Goal: Find contact information: Find contact information

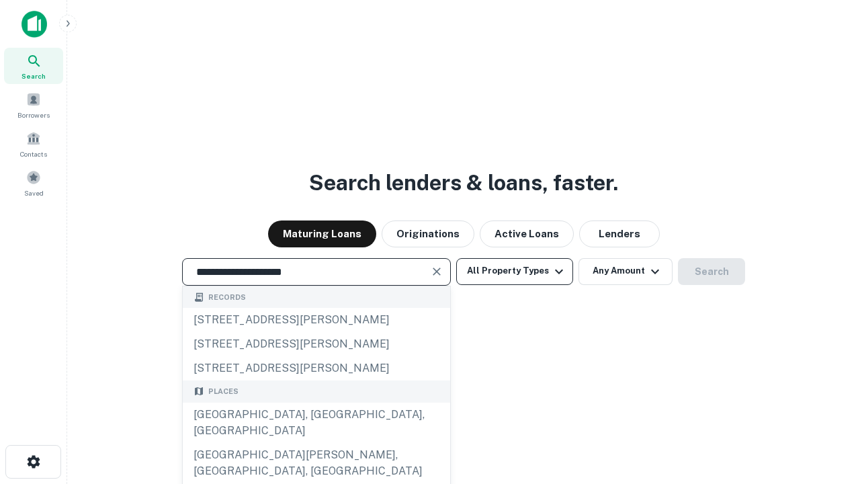
type input "**********"
click at [515, 271] on button "All Property Types" at bounding box center [514, 271] width 117 height 27
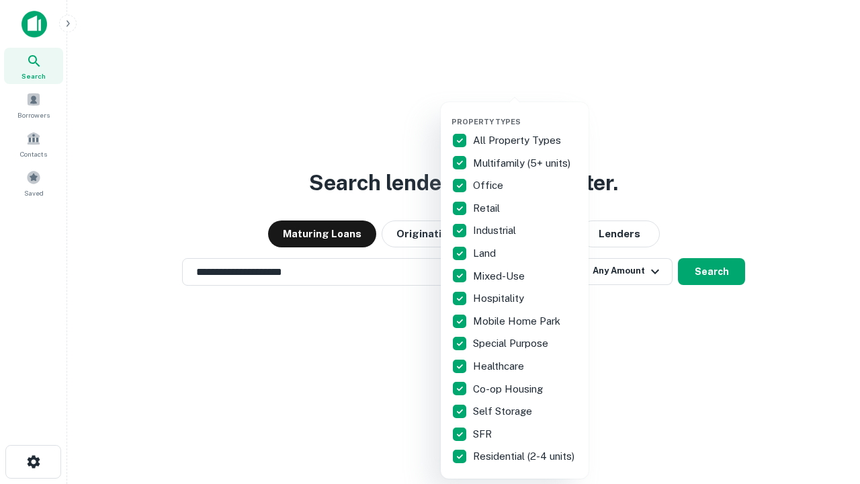
click at [526, 113] on button "button" at bounding box center [526, 113] width 148 height 1
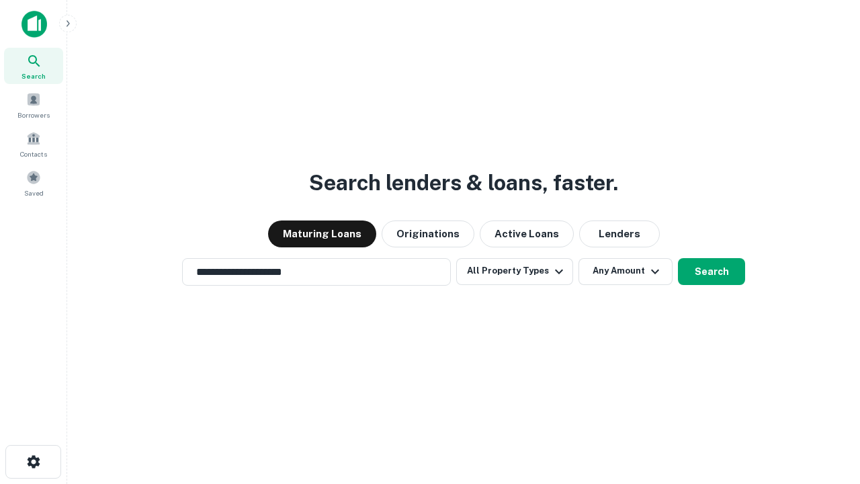
scroll to position [21, 0]
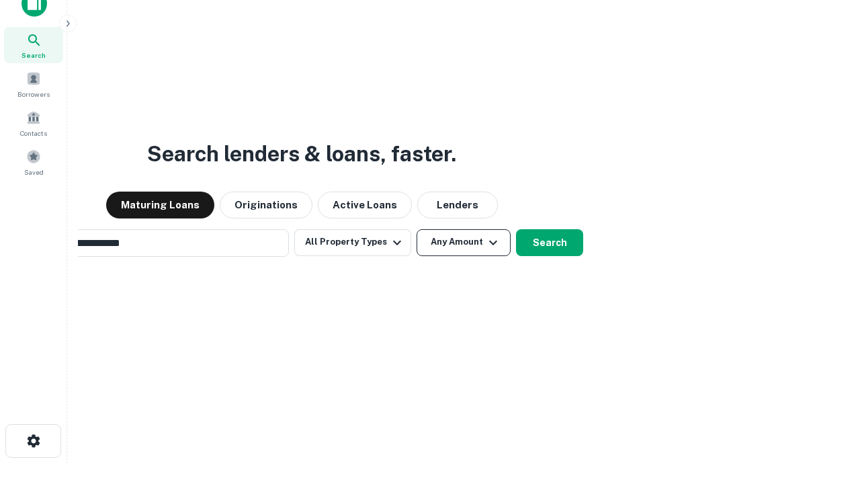
click at [417, 229] on button "Any Amount" at bounding box center [464, 242] width 94 height 27
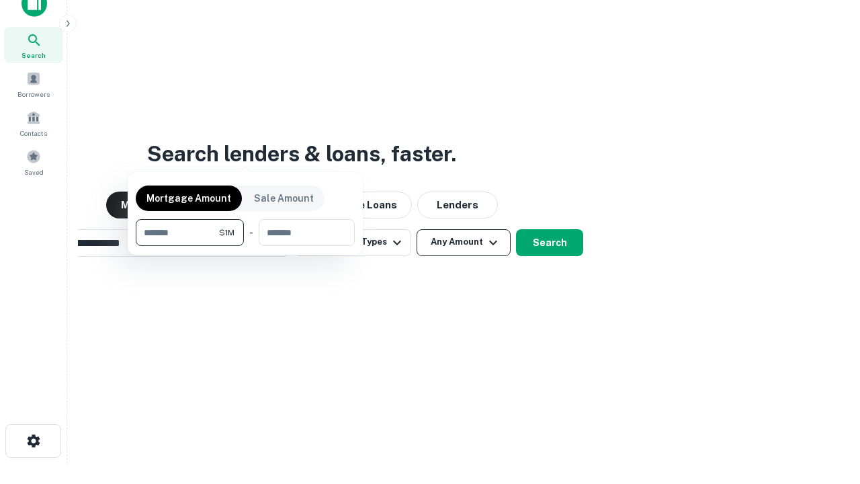
scroll to position [22, 0]
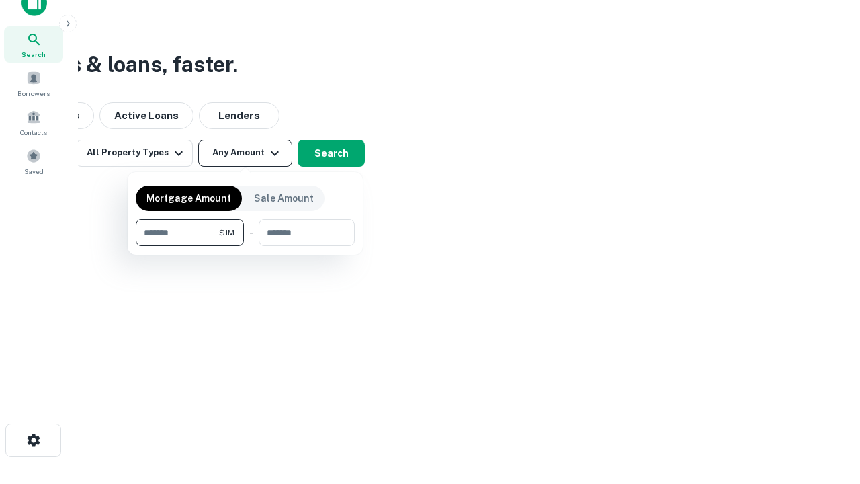
type input "*******"
click at [245, 246] on button "button" at bounding box center [245, 246] width 219 height 1
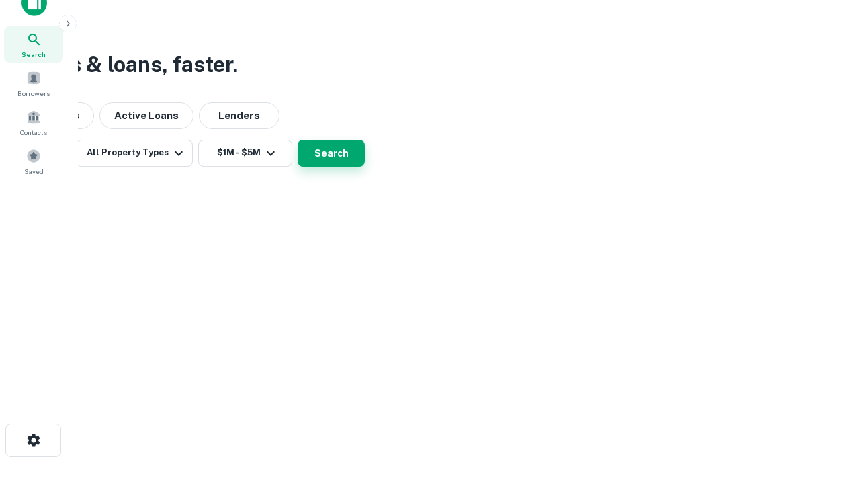
click at [365, 167] on button "Search" at bounding box center [331, 153] width 67 height 27
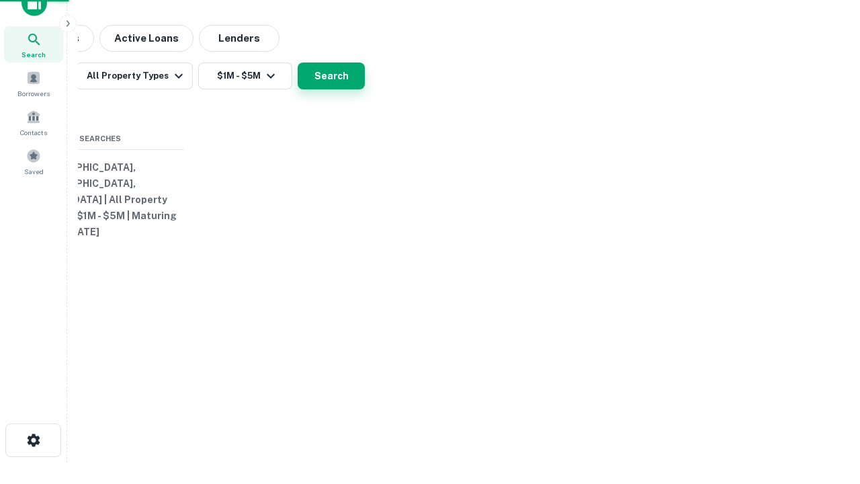
scroll to position [21, 0]
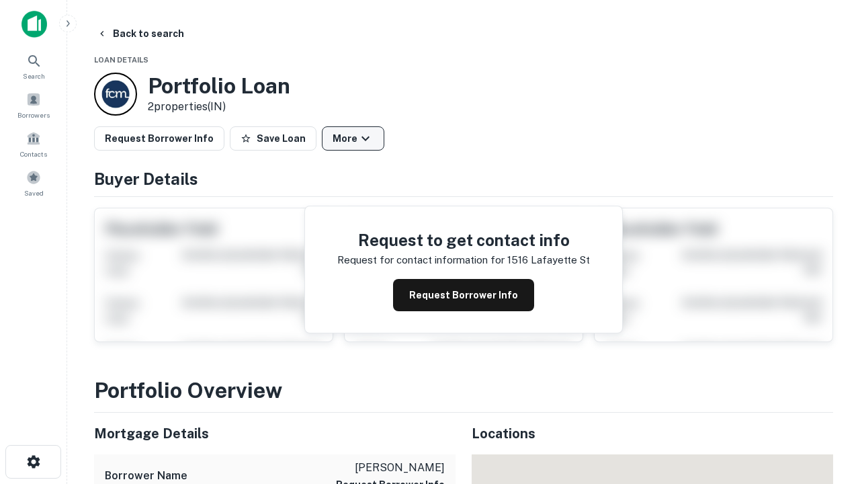
click at [353, 138] on button "More" at bounding box center [353, 138] width 63 height 24
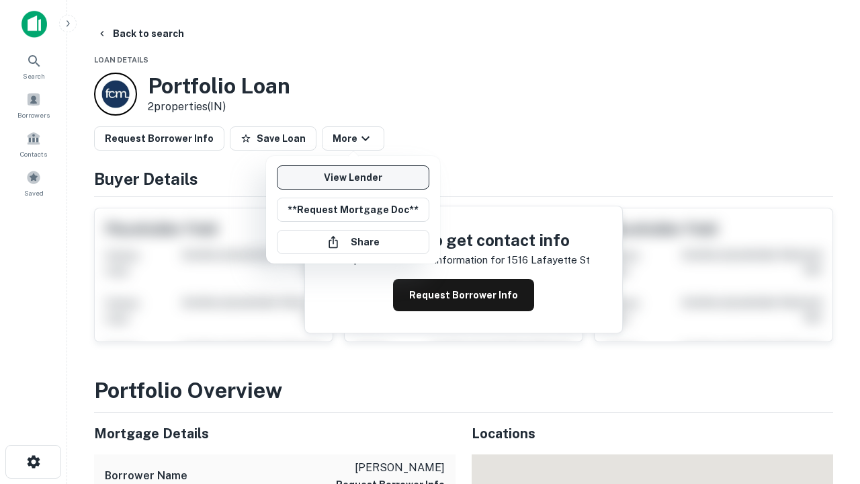
click at [353, 177] on link "View Lender" at bounding box center [353, 177] width 153 height 24
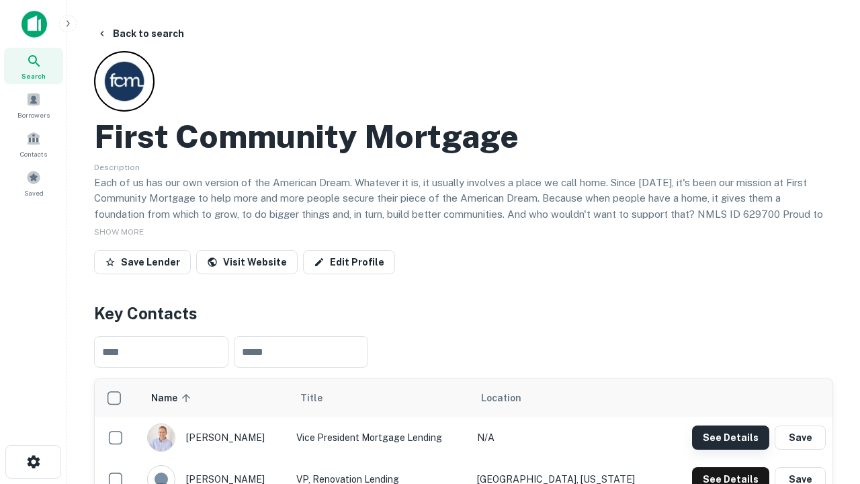
click at [731, 437] on button "See Details" at bounding box center [730, 437] width 77 height 24
click at [33, 462] on icon "button" at bounding box center [34, 462] width 16 height 16
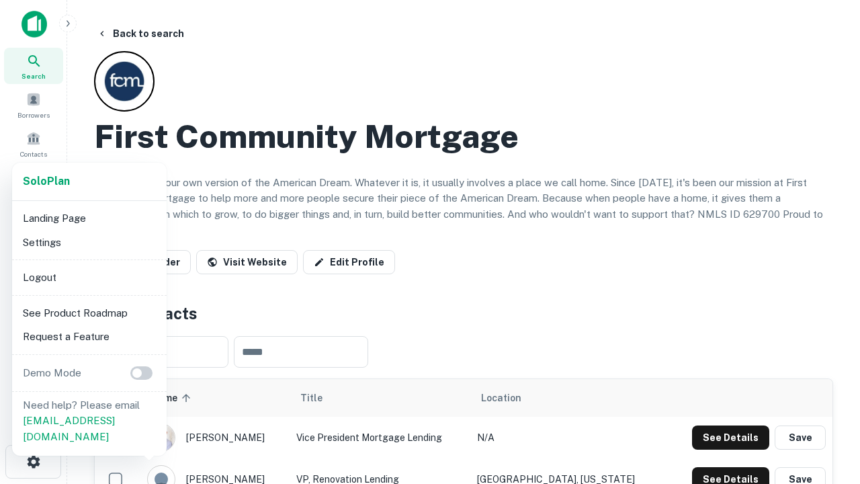
click at [89, 277] on li "Logout" at bounding box center [89, 278] width 144 height 24
